Goal: Check status

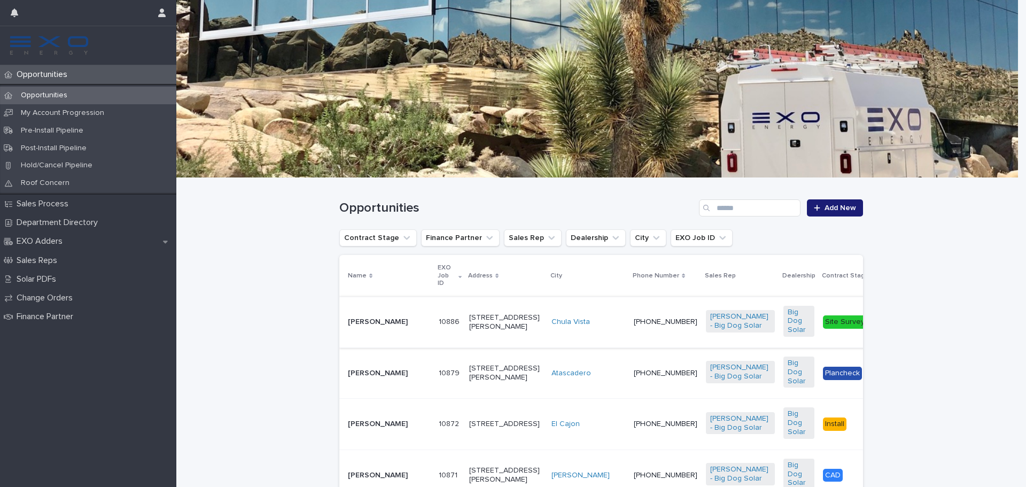
scroll to position [53, 0]
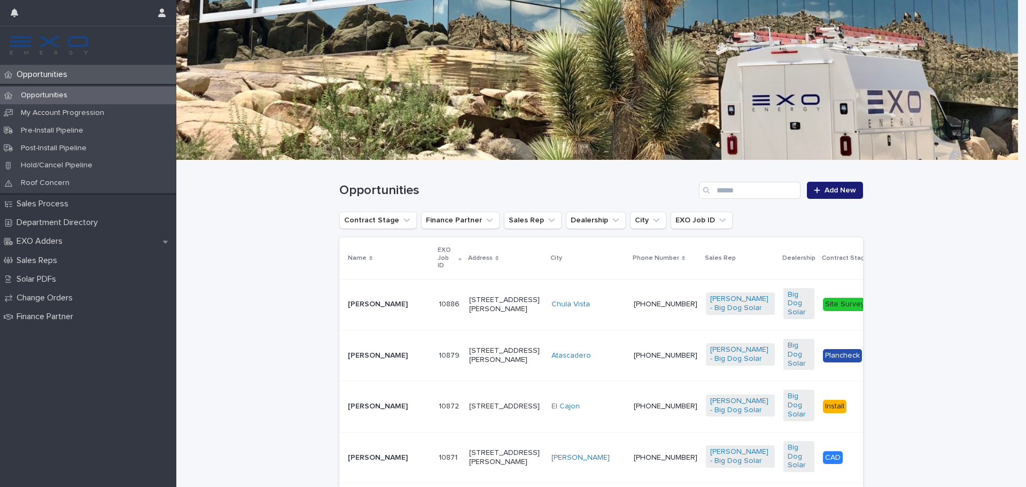
click at [353, 360] on p "[PERSON_NAME]" at bounding box center [389, 355] width 82 height 9
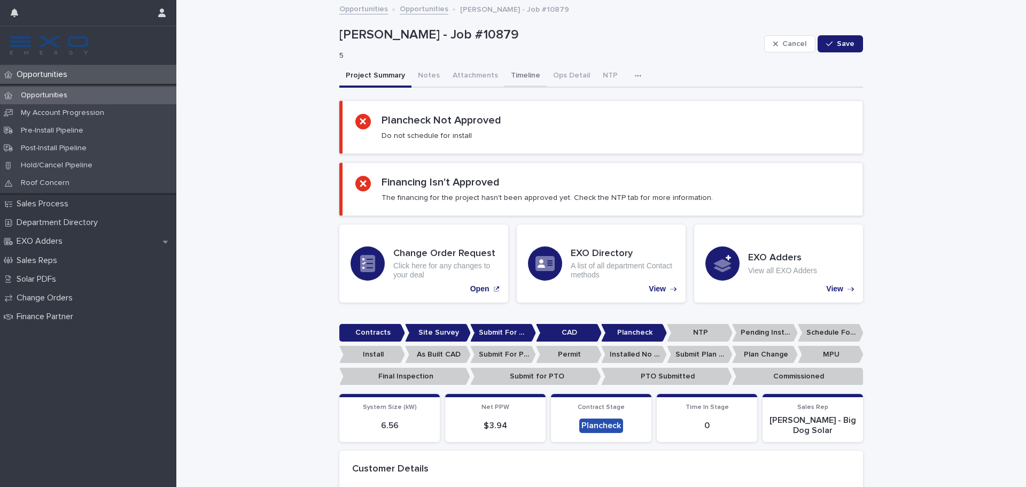
click at [523, 74] on button "Timeline" at bounding box center [525, 76] width 42 height 22
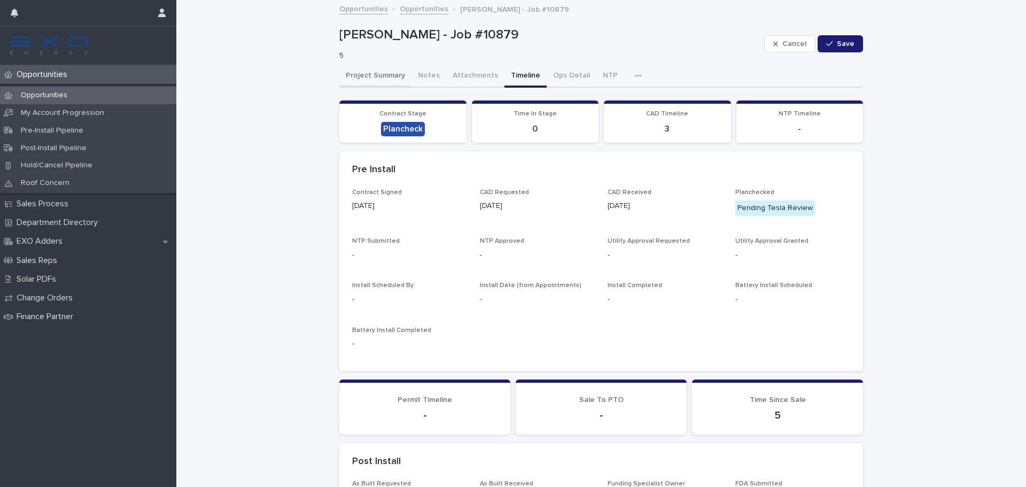
click at [357, 73] on button "Project Summary" at bounding box center [375, 76] width 72 height 22
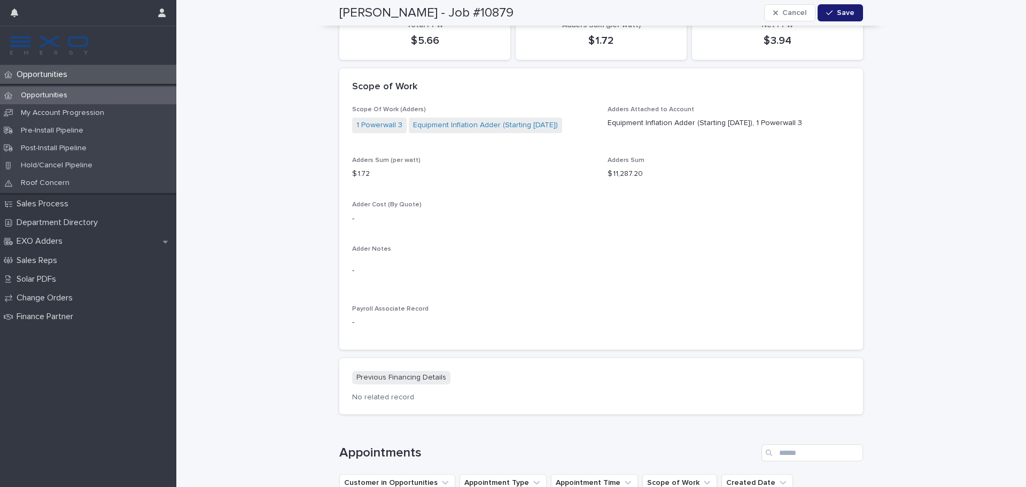
scroll to position [1344, 0]
